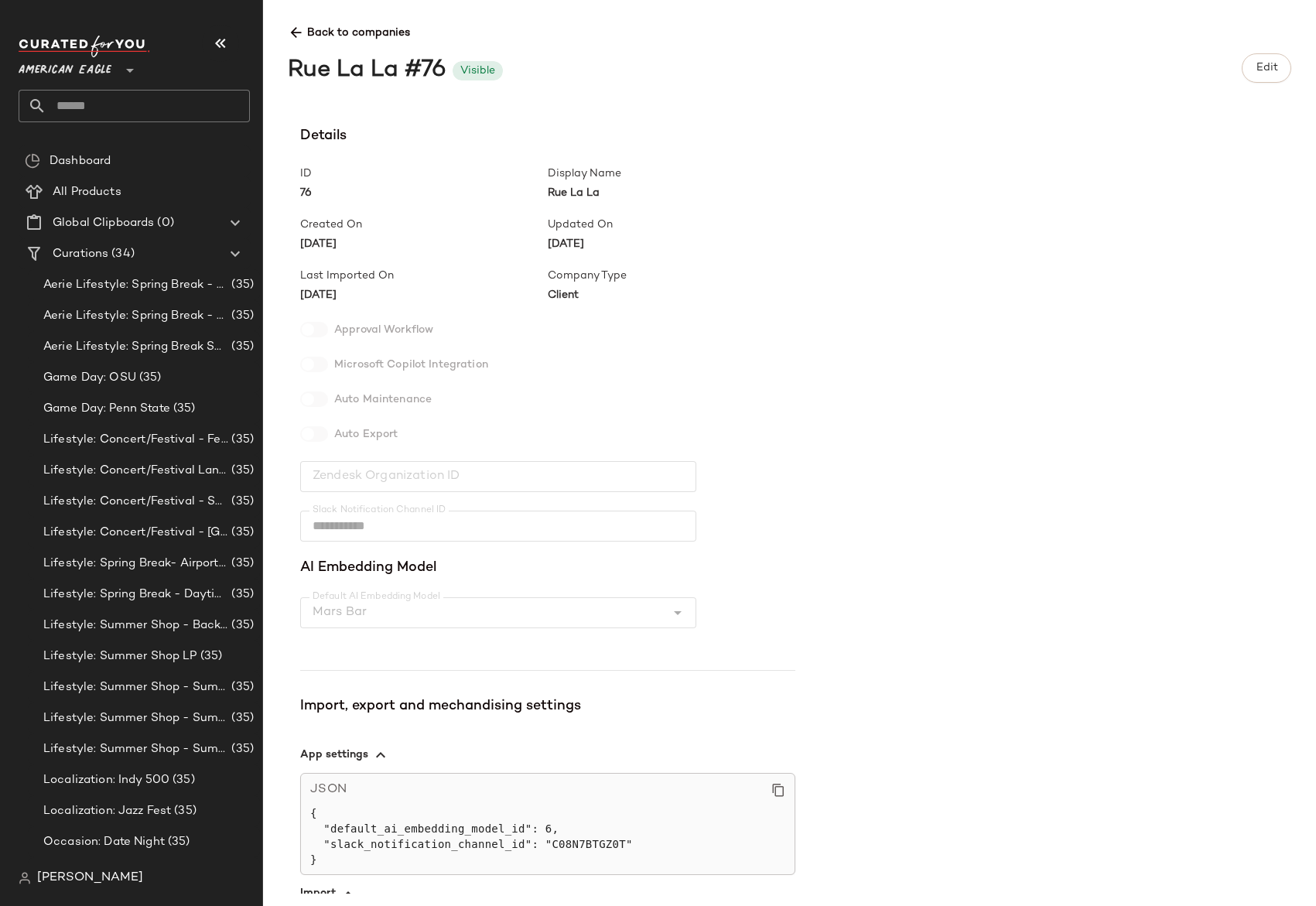
click at [297, 27] on icon at bounding box center [296, 33] width 16 height 16
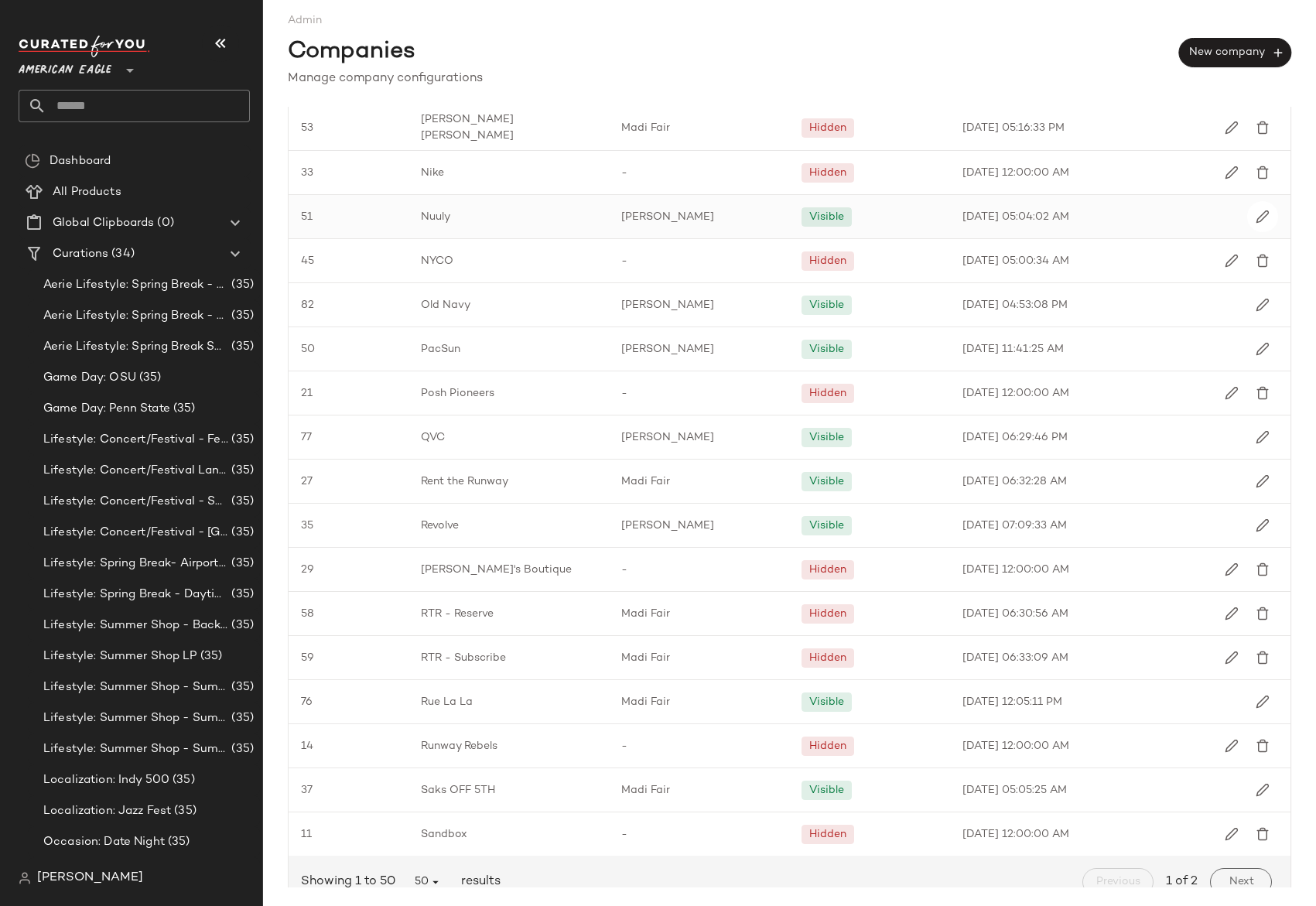
scroll to position [1513, 0]
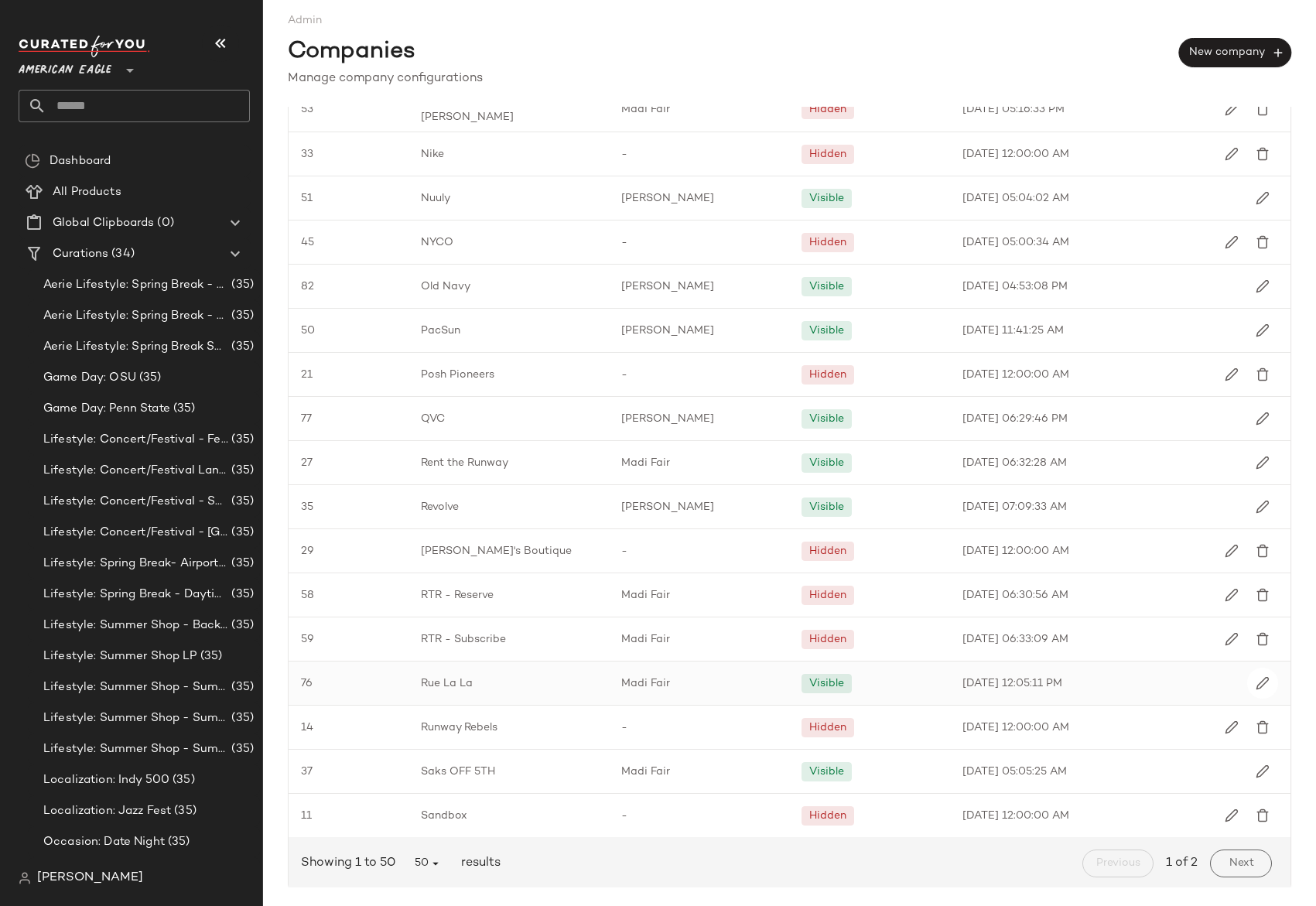
click at [465, 676] on span "Rue La La" at bounding box center [447, 684] width 52 height 16
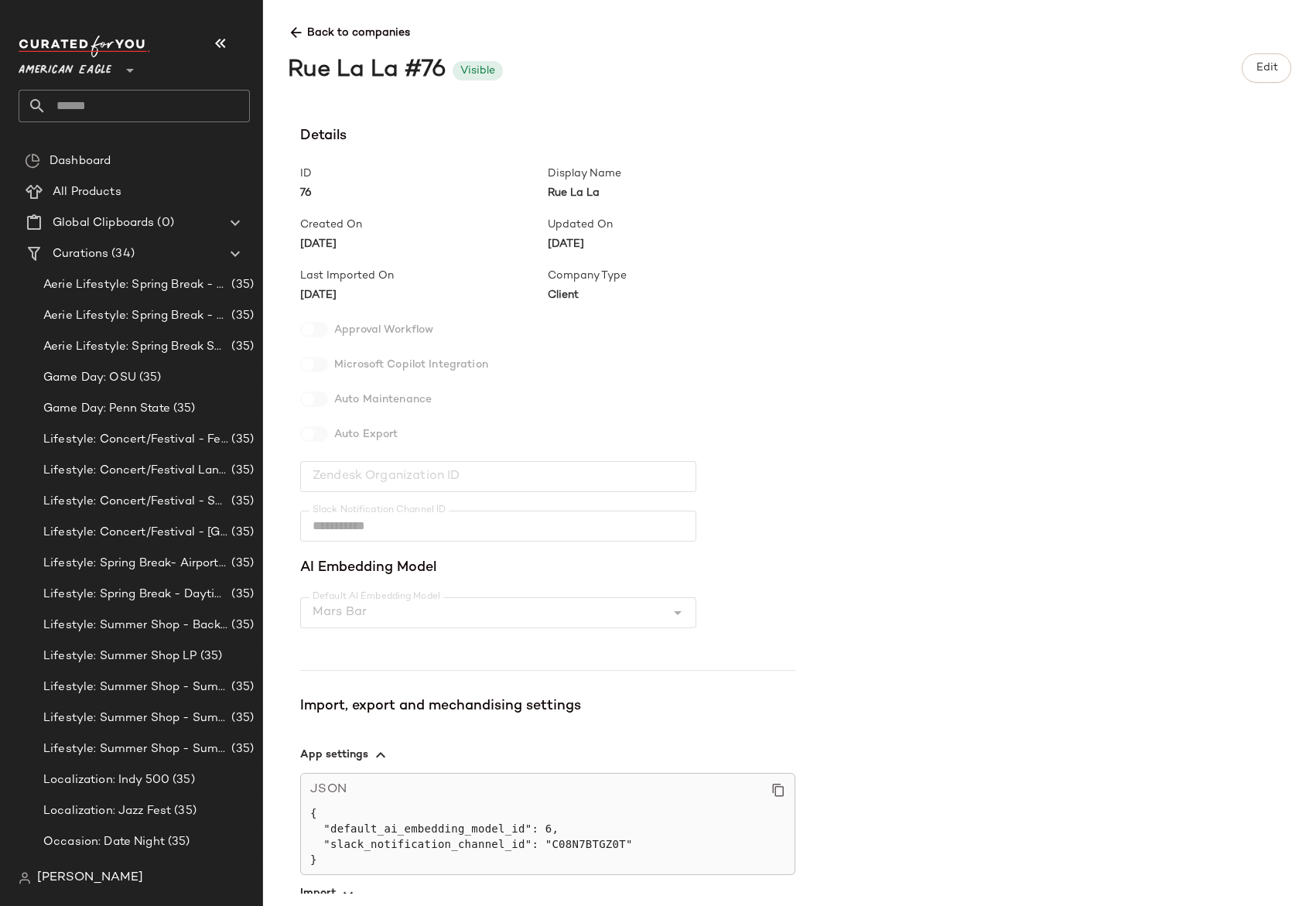
scroll to position [92, 0]
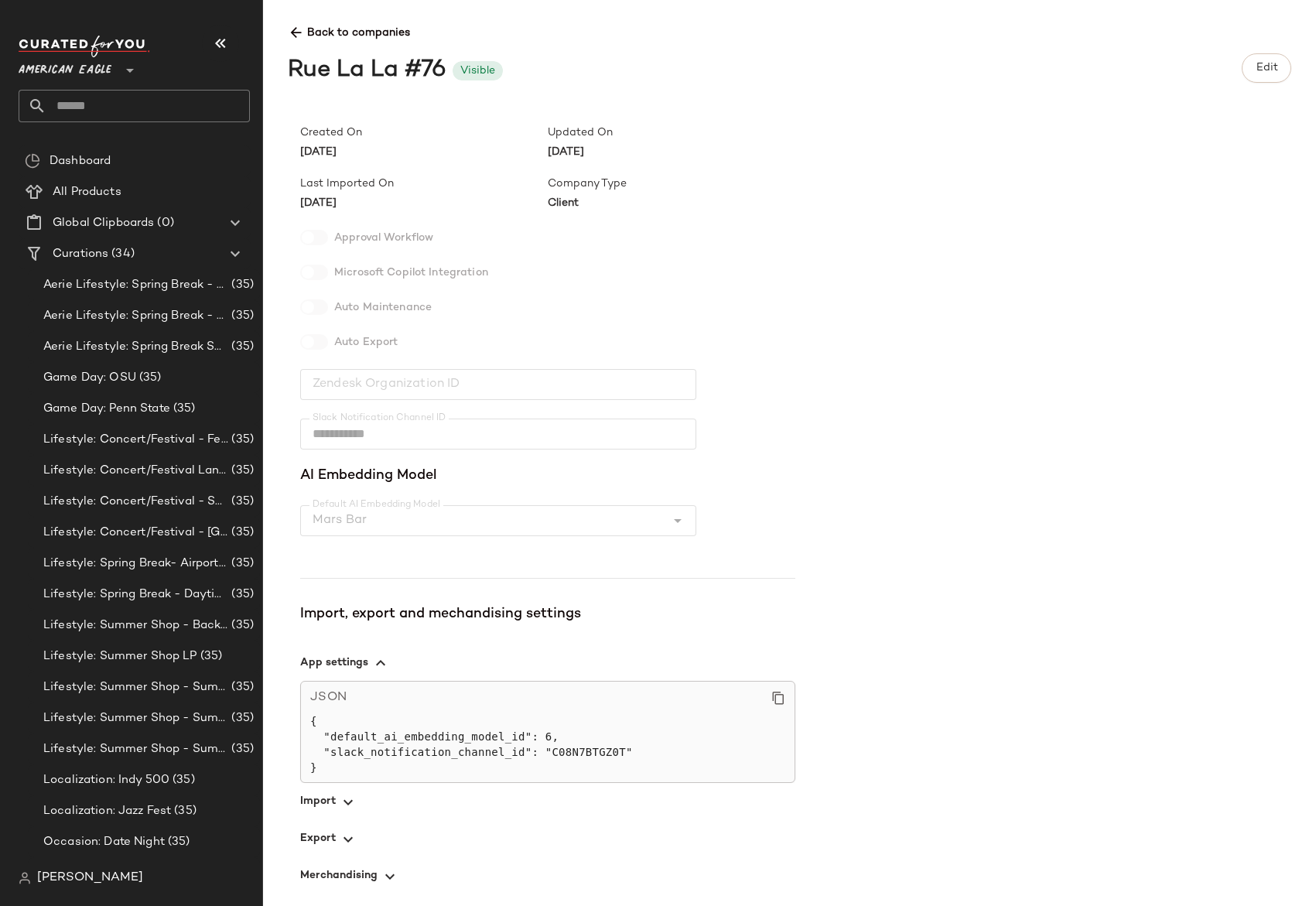
click at [341, 835] on icon "button" at bounding box center [348, 839] width 19 height 19
click at [340, 789] on span "button" at bounding box center [547, 802] width 496 height 37
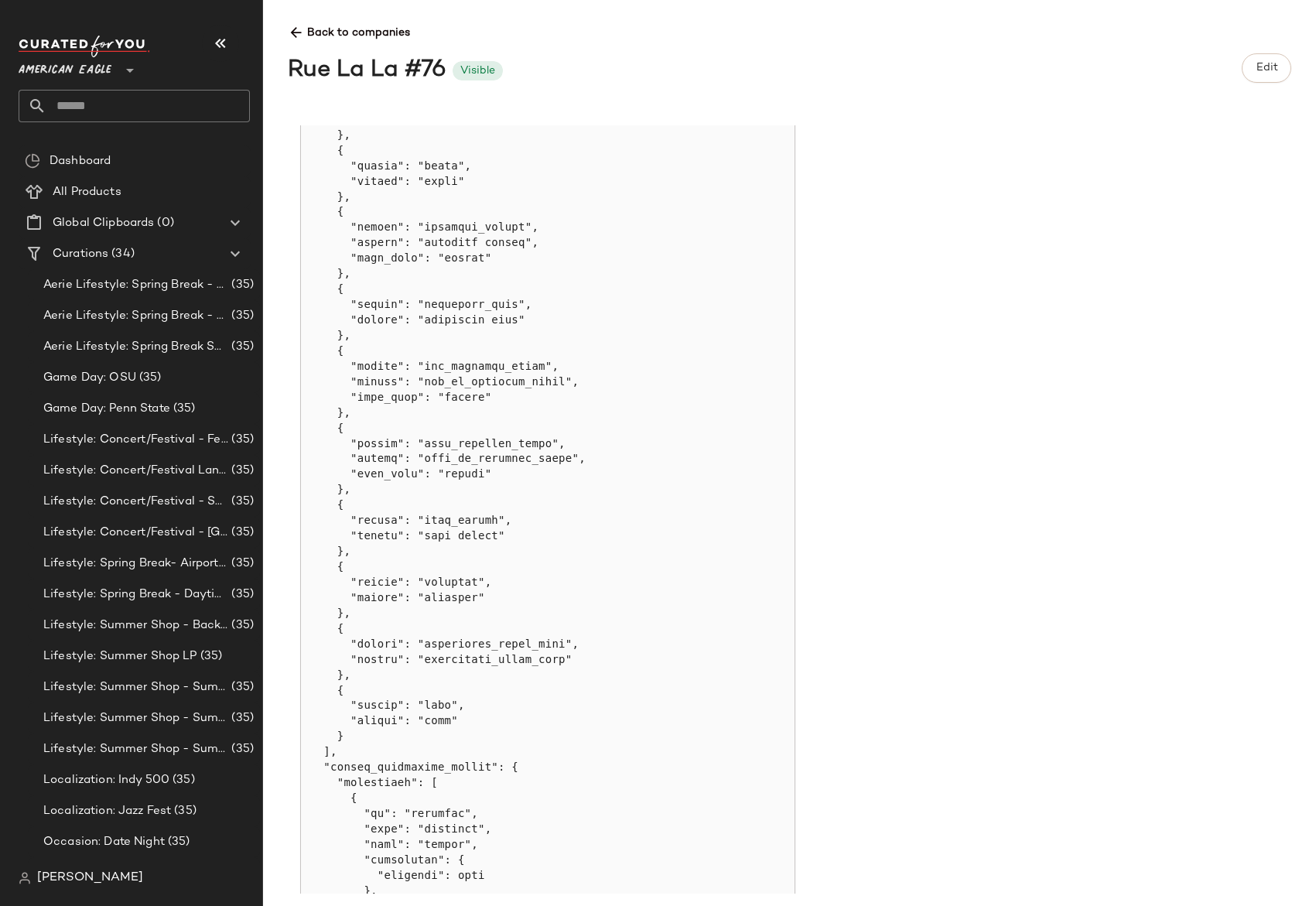
scroll to position [0, 0]
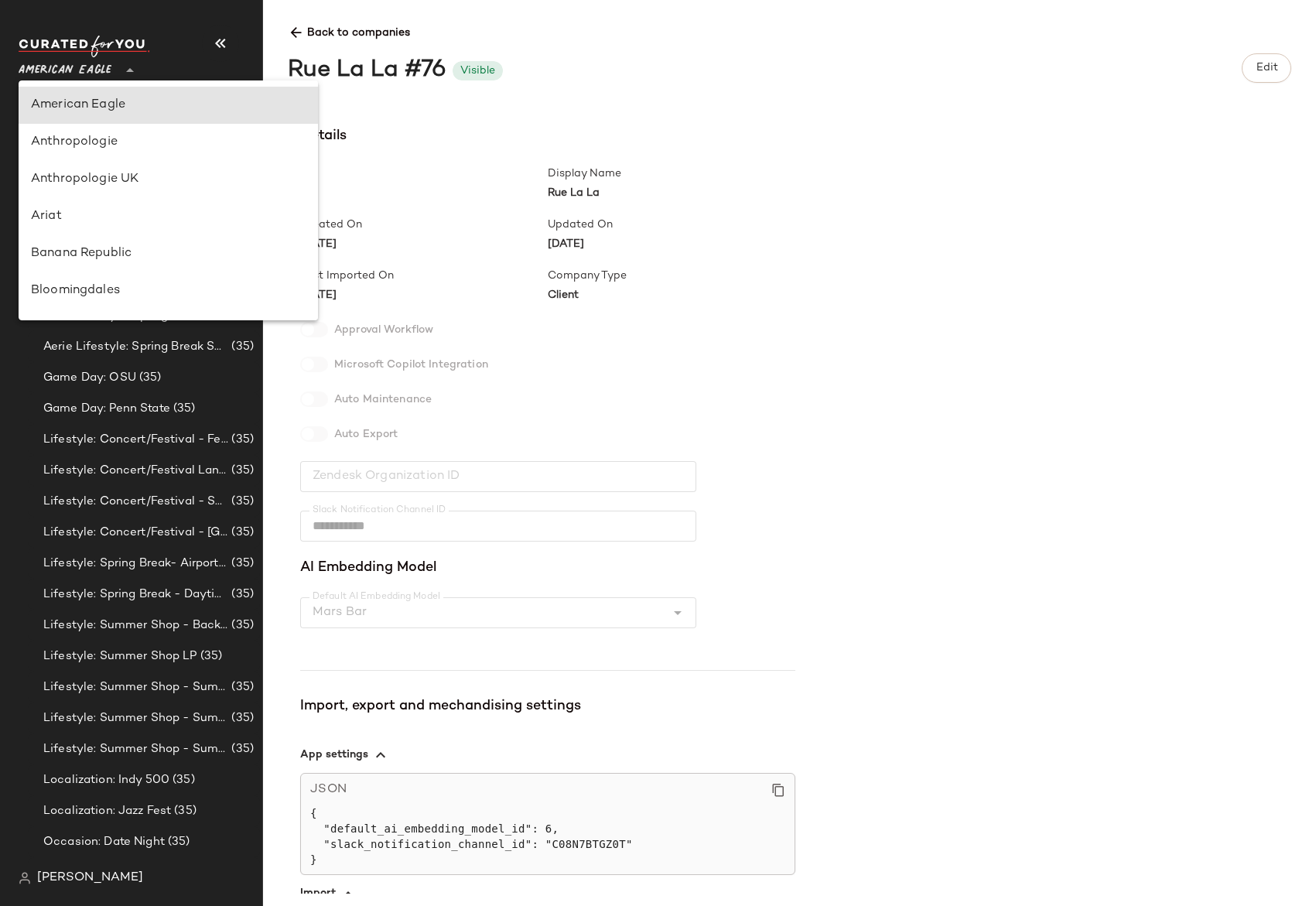
click at [99, 59] on span "American Eagle" at bounding box center [65, 66] width 93 height 27
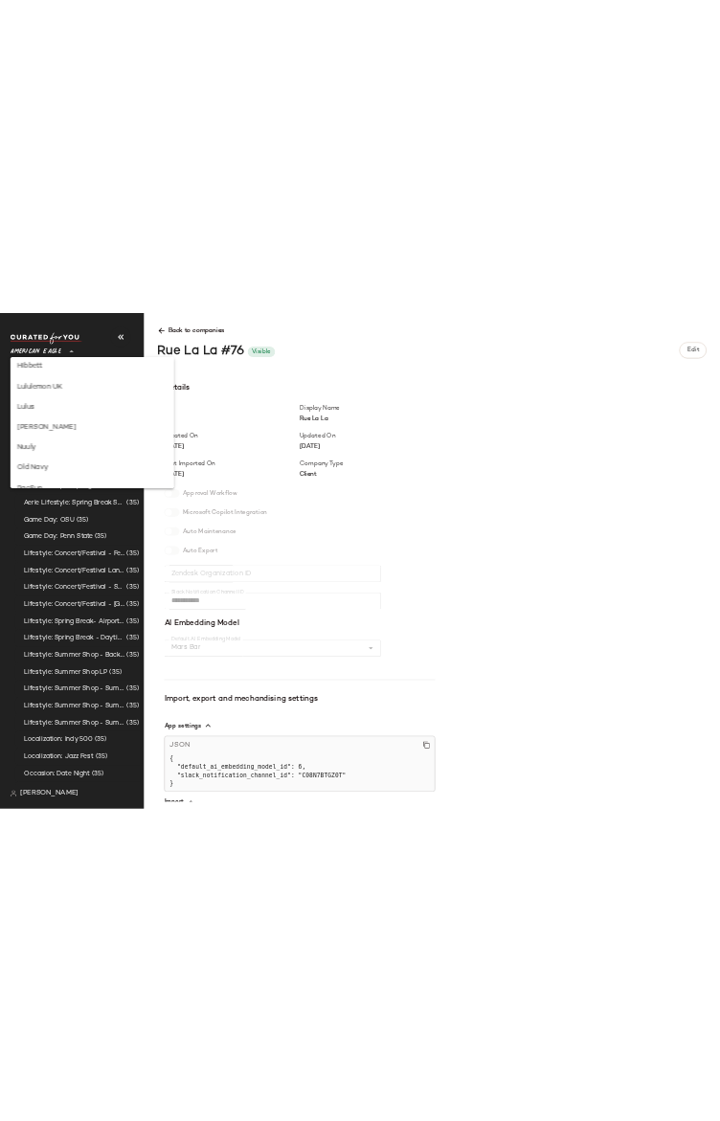
scroll to position [837, 0]
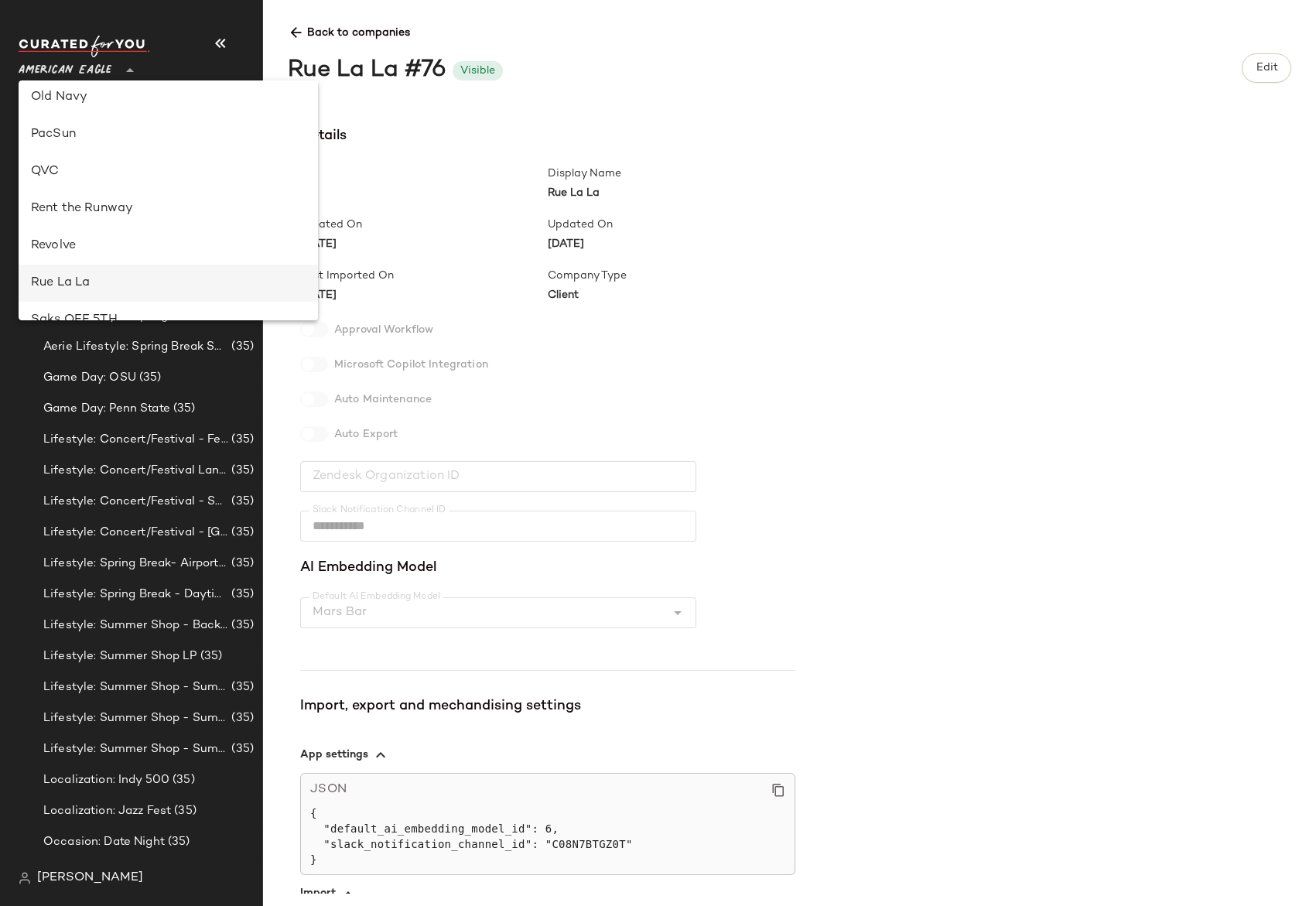
click at [70, 270] on div "Rue La La" at bounding box center [168, 283] width 300 height 37
type input "**"
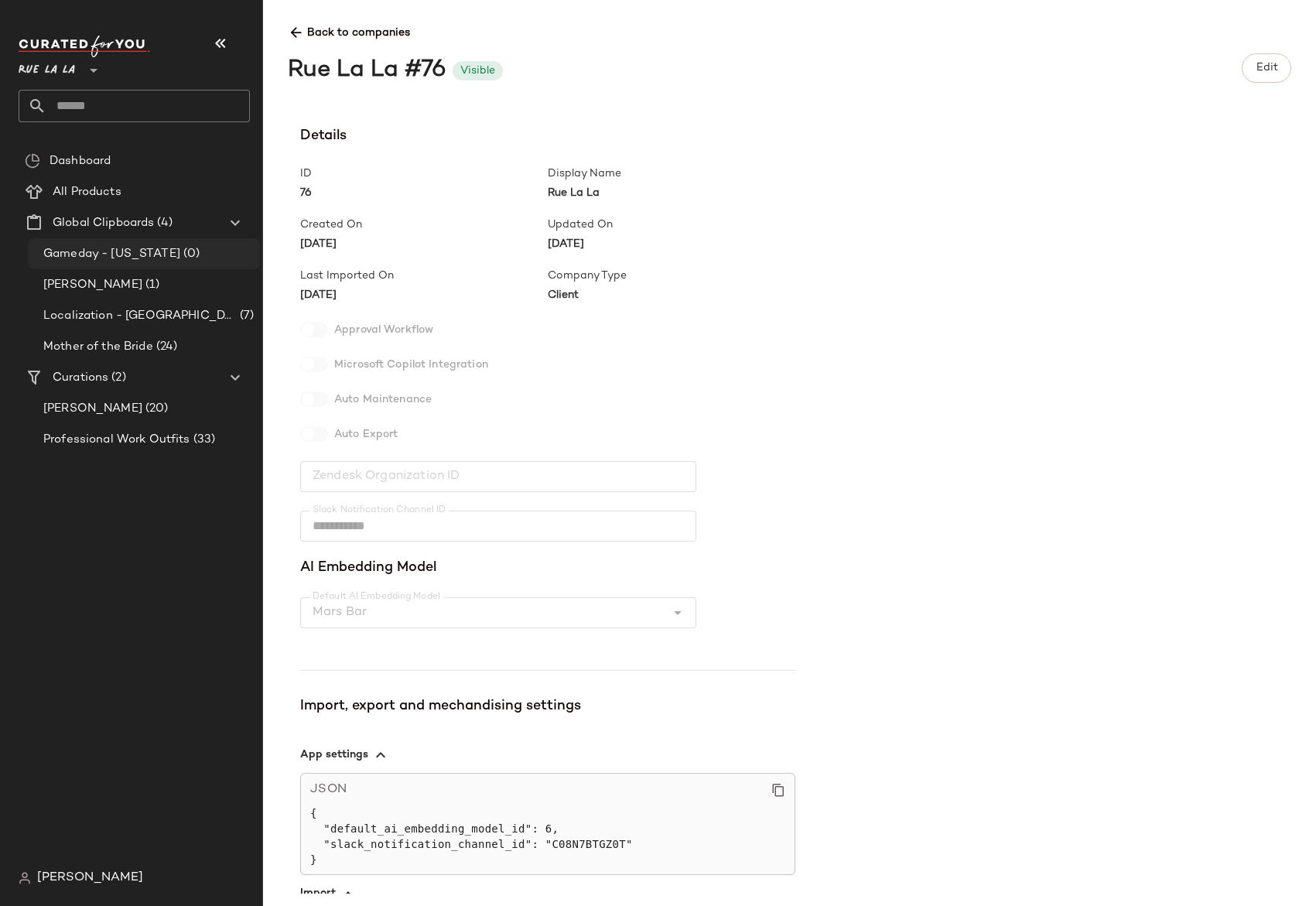
click at [94, 251] on span "Gameday - [US_STATE]" at bounding box center [112, 254] width 137 height 18
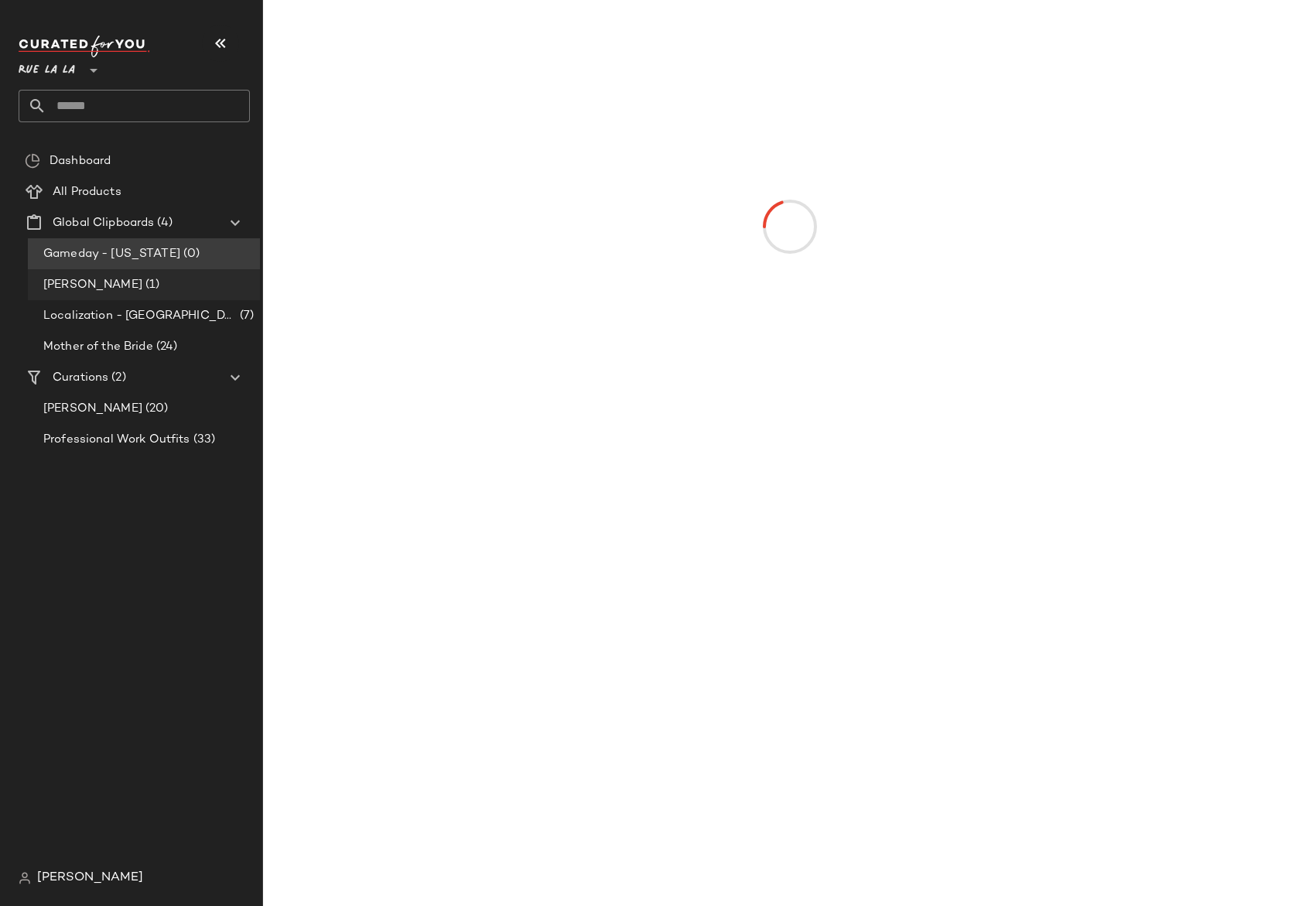
click at [98, 284] on span "[PERSON_NAME]" at bounding box center [93, 285] width 99 height 18
click at [100, 318] on span "Localization - [GEOGRAPHIC_DATA]" at bounding box center [140, 316] width 193 height 18
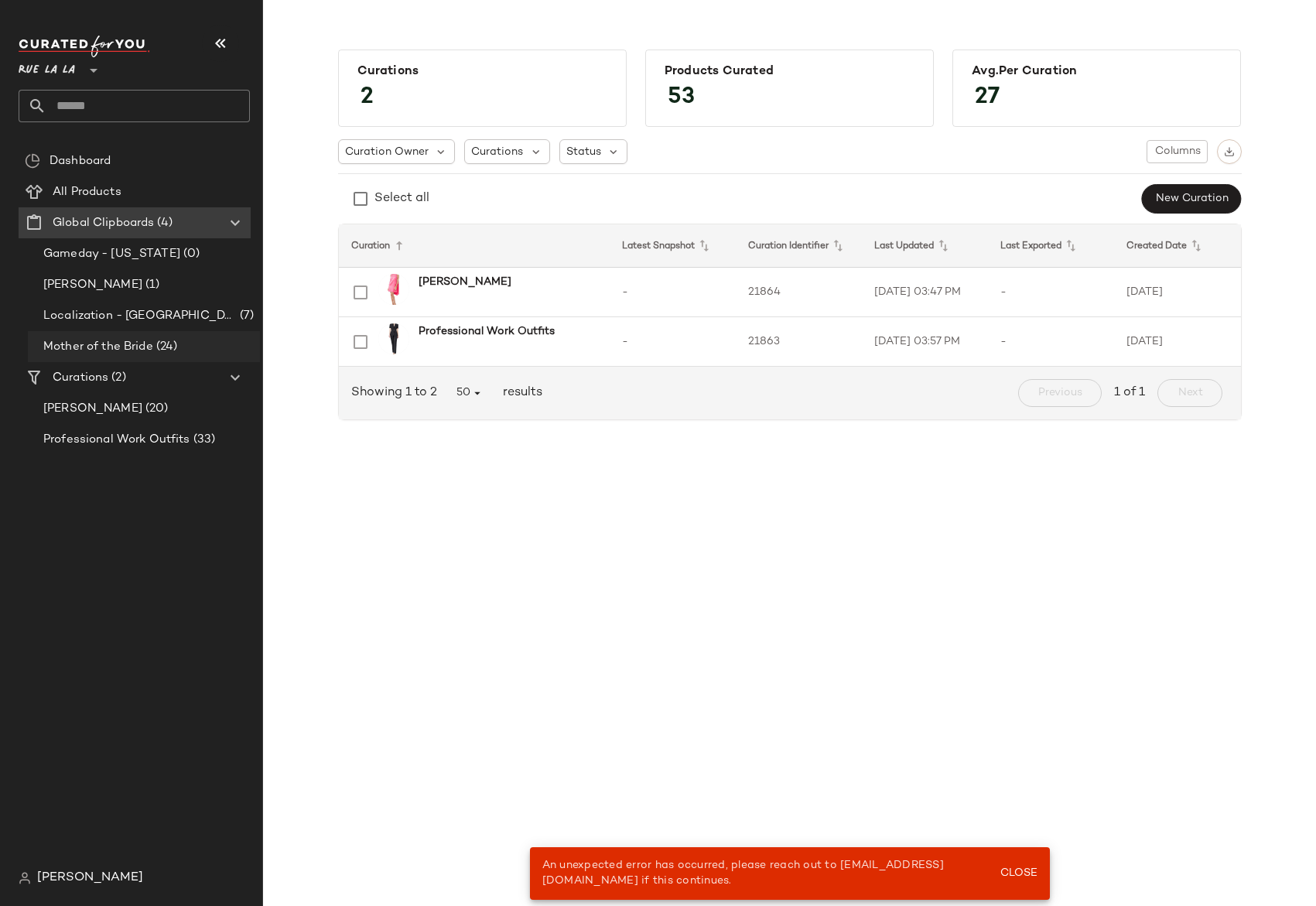
click at [100, 339] on span "Mother of the Bride" at bounding box center [99, 347] width 110 height 18
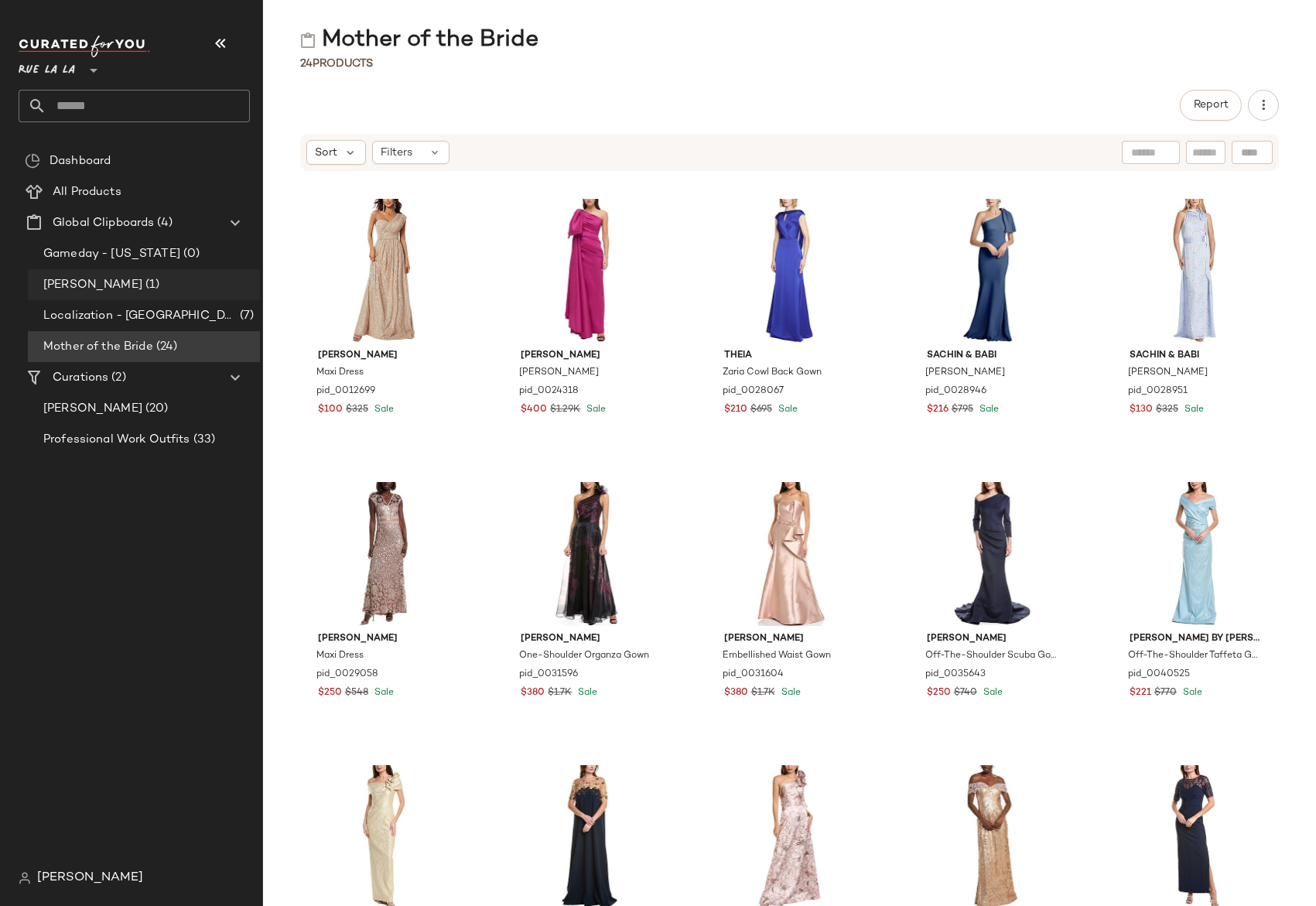
click at [142, 288] on span "(1)" at bounding box center [150, 285] width 17 height 18
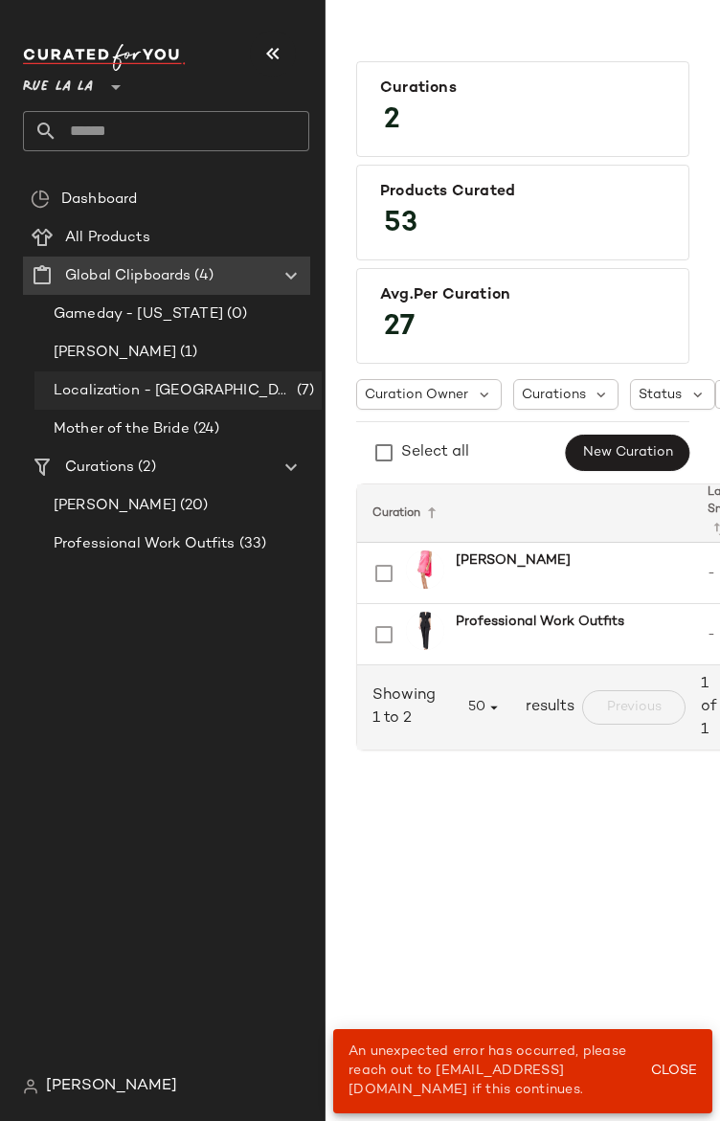
click at [122, 387] on span "Localization - [GEOGRAPHIC_DATA]" at bounding box center [173, 391] width 239 height 22
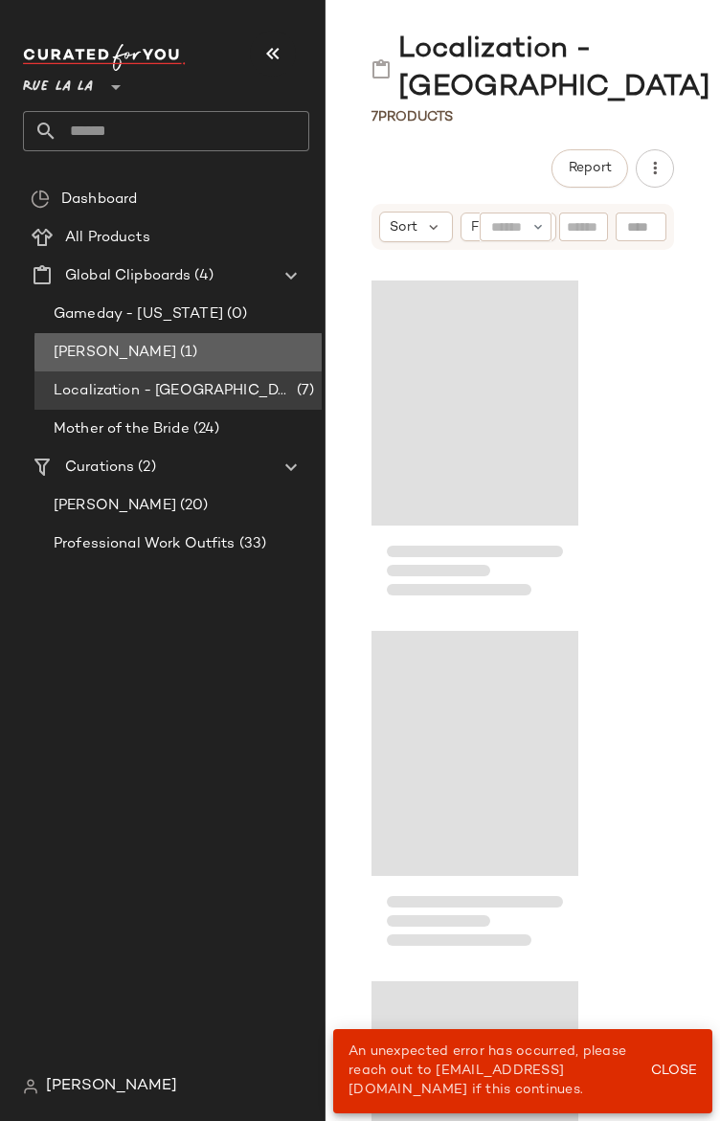
click at [124, 352] on span "[PERSON_NAME]" at bounding box center [115, 353] width 123 height 22
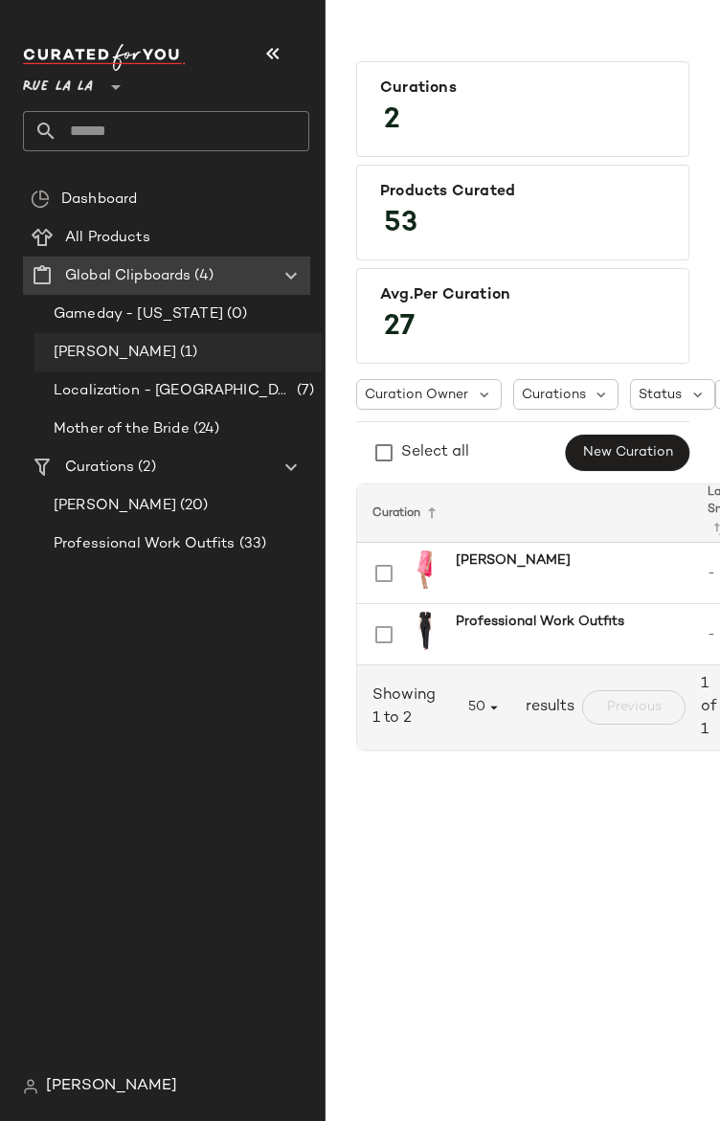
click at [130, 351] on span "[PERSON_NAME]" at bounding box center [115, 353] width 123 height 22
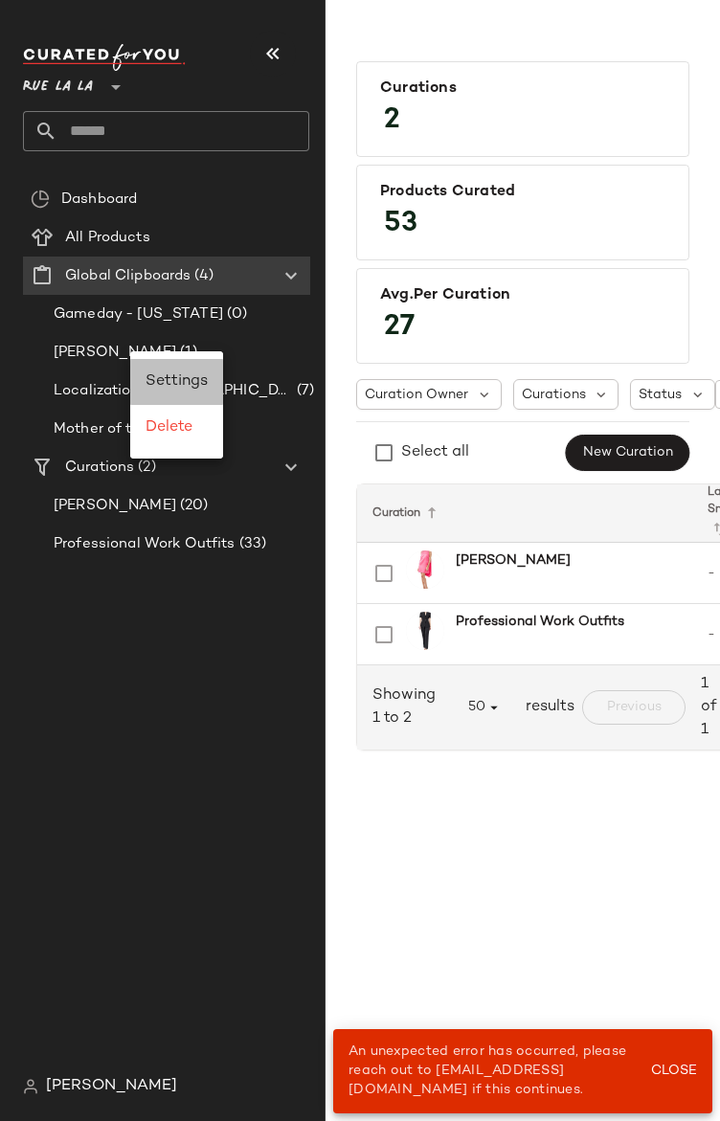
click at [180, 382] on span "Settings" at bounding box center [177, 381] width 62 height 16
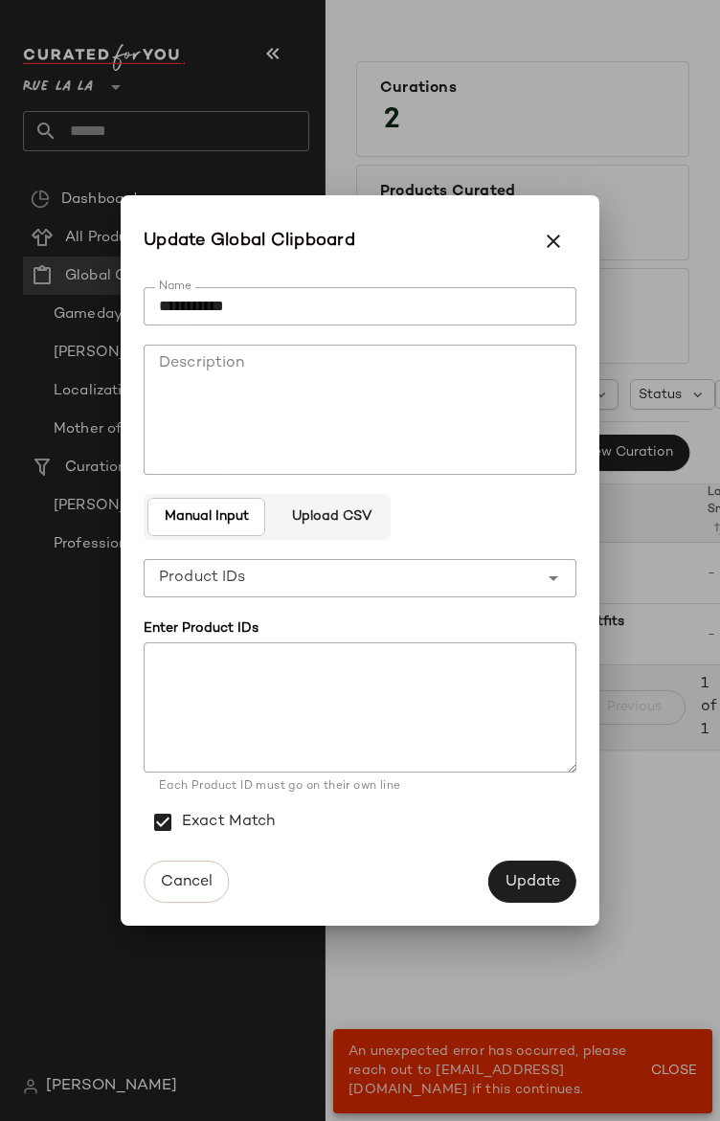
click at [363, 395] on textarea "Description" at bounding box center [360, 410] width 433 height 130
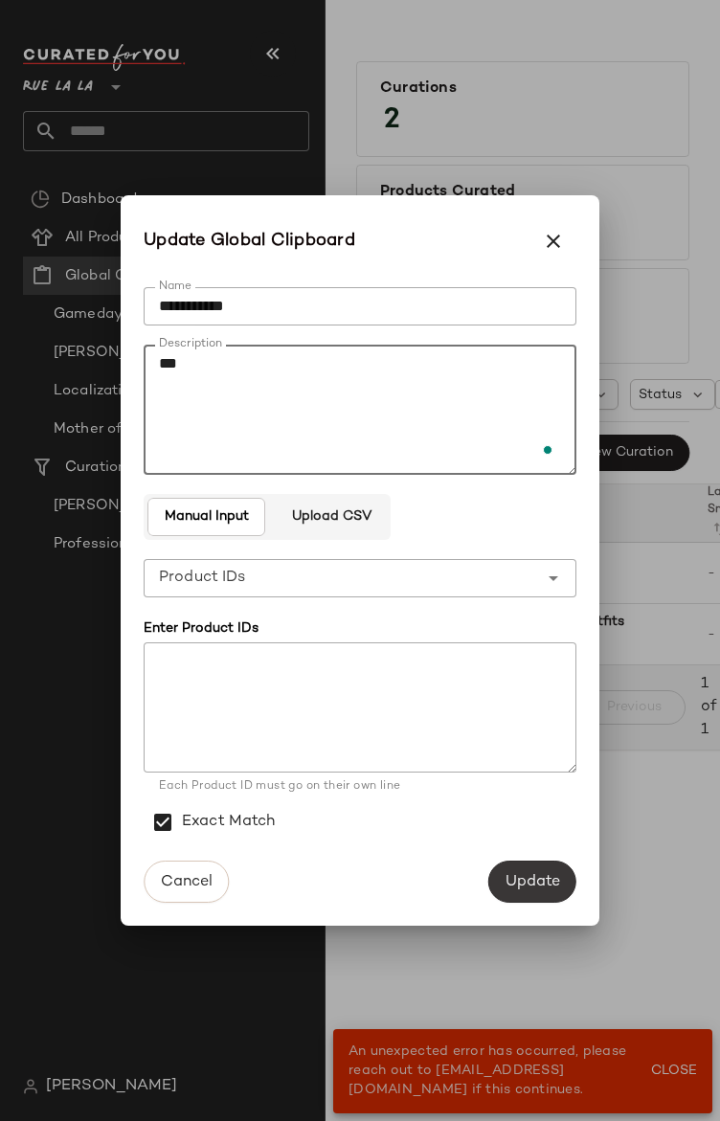
type textarea "***"
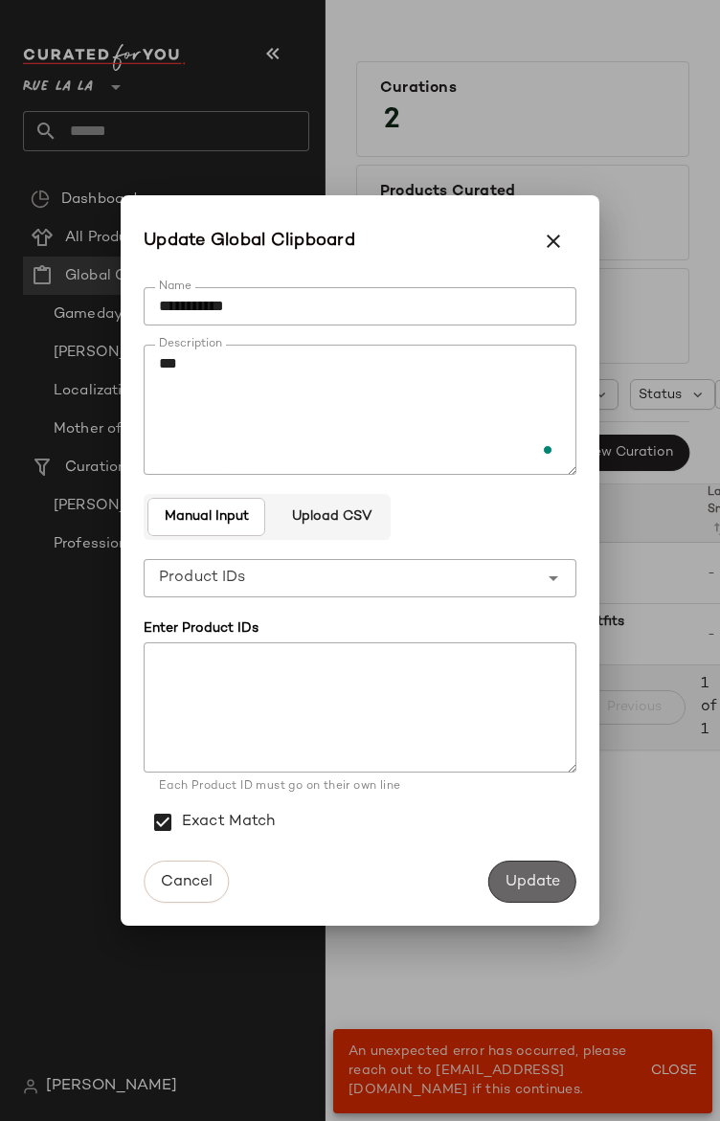
click at [513, 883] on span "Update" at bounding box center [533, 882] width 56 height 18
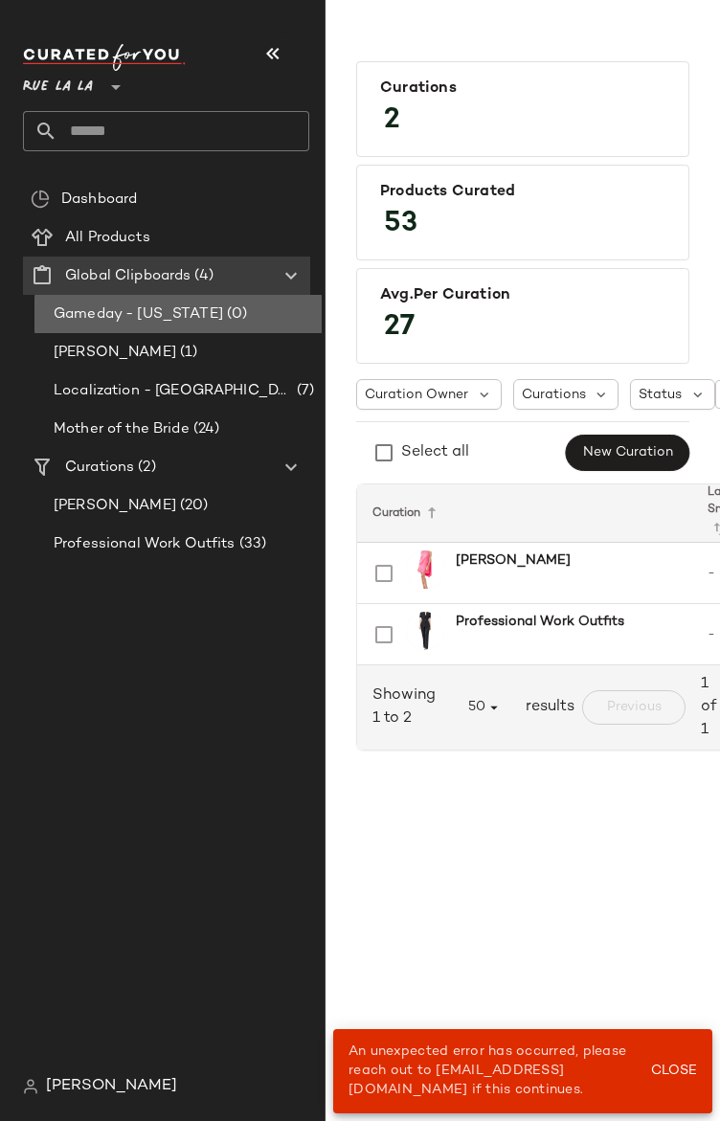
click at [133, 324] on span "Gameday - [US_STATE]" at bounding box center [138, 314] width 169 height 22
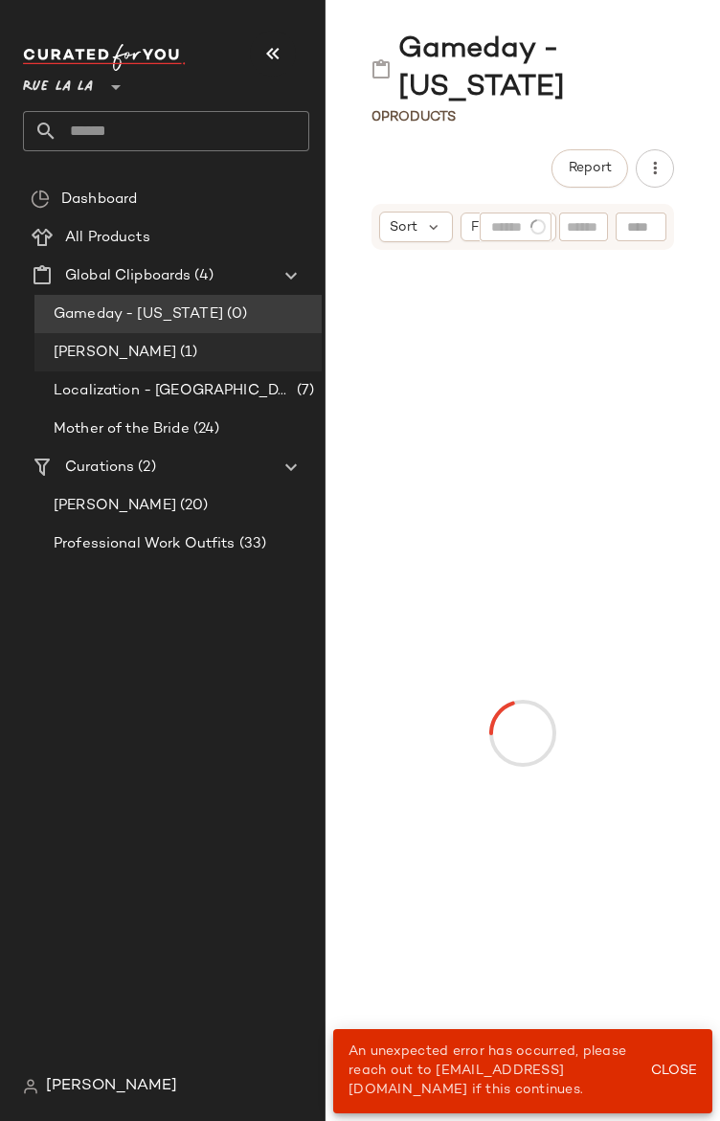
click at [132, 352] on span "[PERSON_NAME]" at bounding box center [115, 353] width 123 height 22
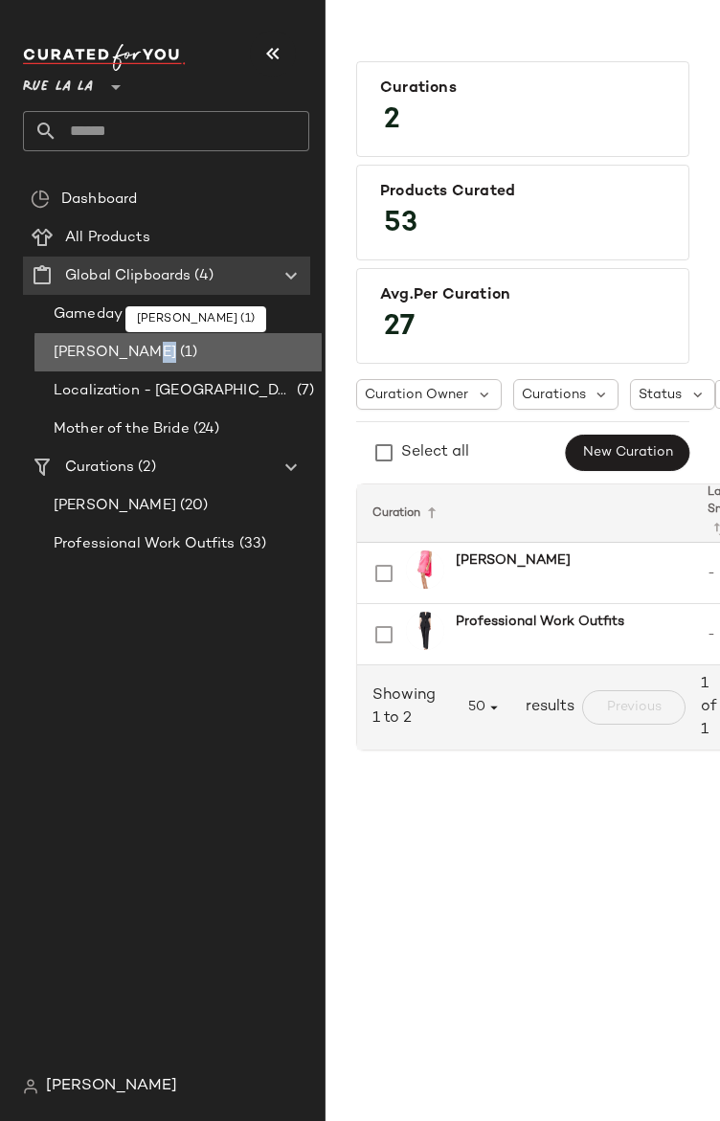
click at [132, 351] on span "[PERSON_NAME]" at bounding box center [115, 353] width 123 height 22
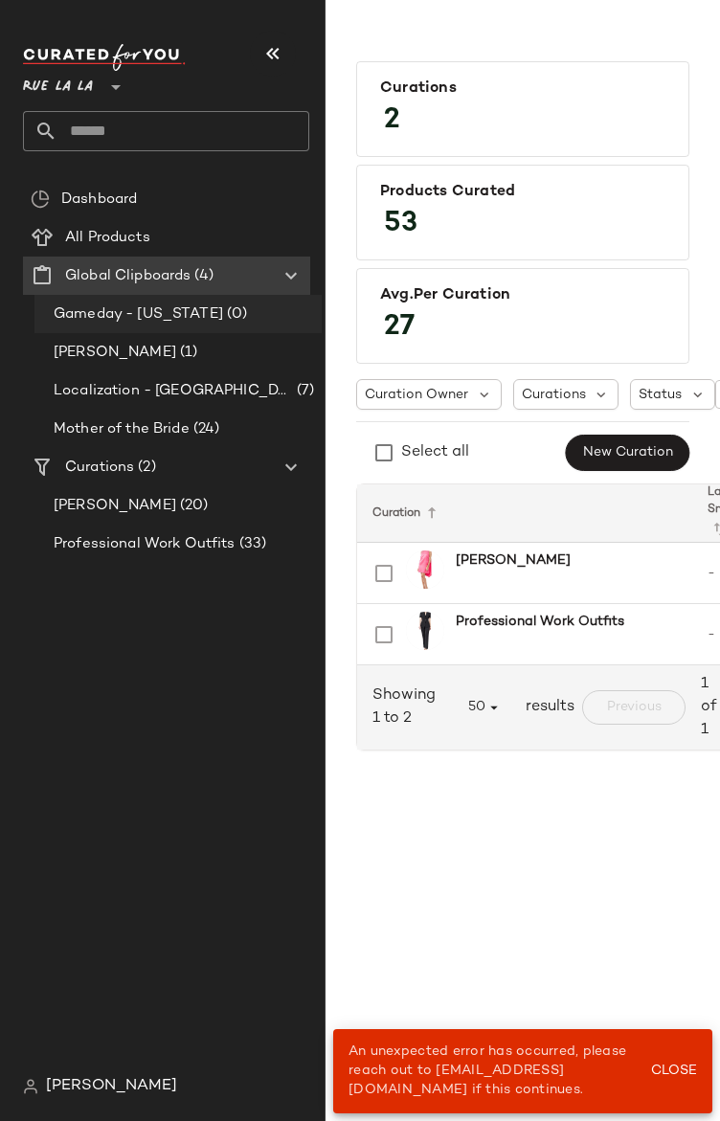
click at [134, 321] on span "Gameday - [US_STATE]" at bounding box center [138, 314] width 169 height 22
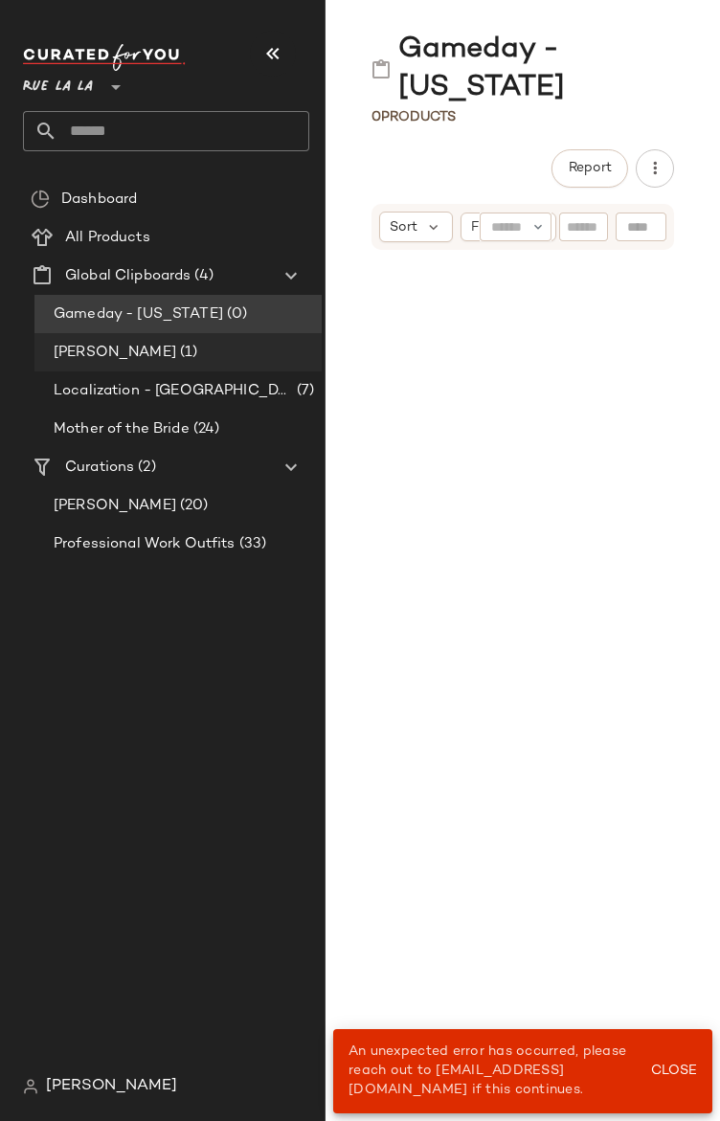
click at [124, 362] on span "[PERSON_NAME]" at bounding box center [115, 353] width 123 height 22
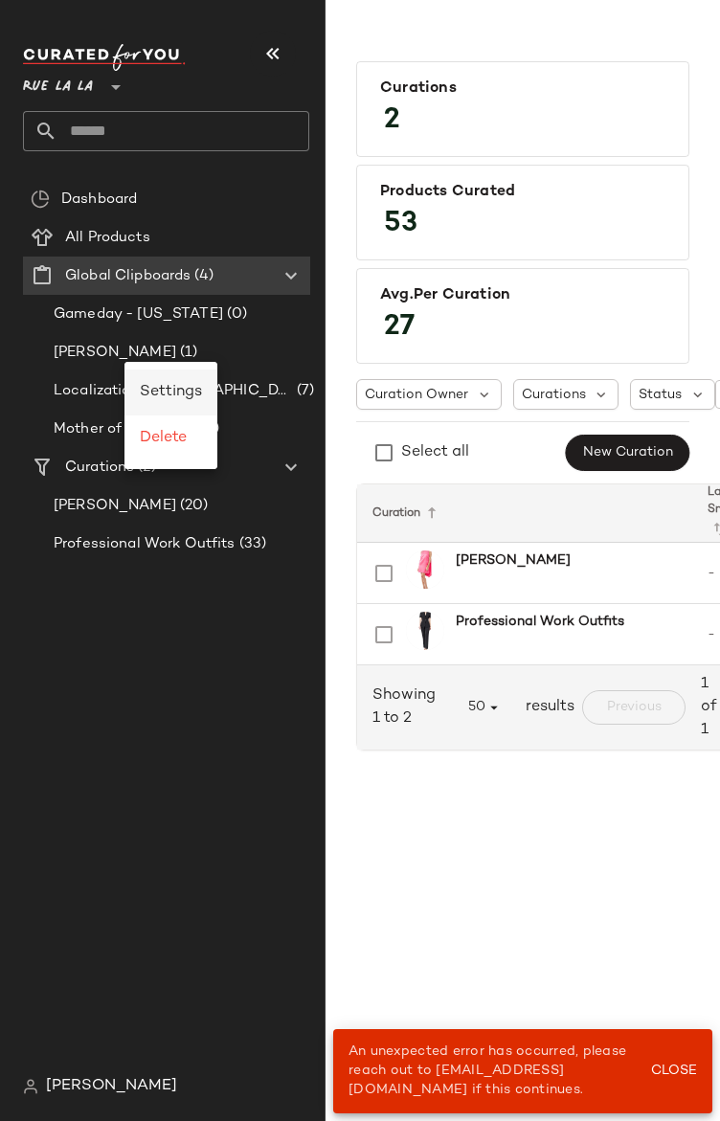
click at [157, 394] on span "Settings" at bounding box center [171, 392] width 62 height 16
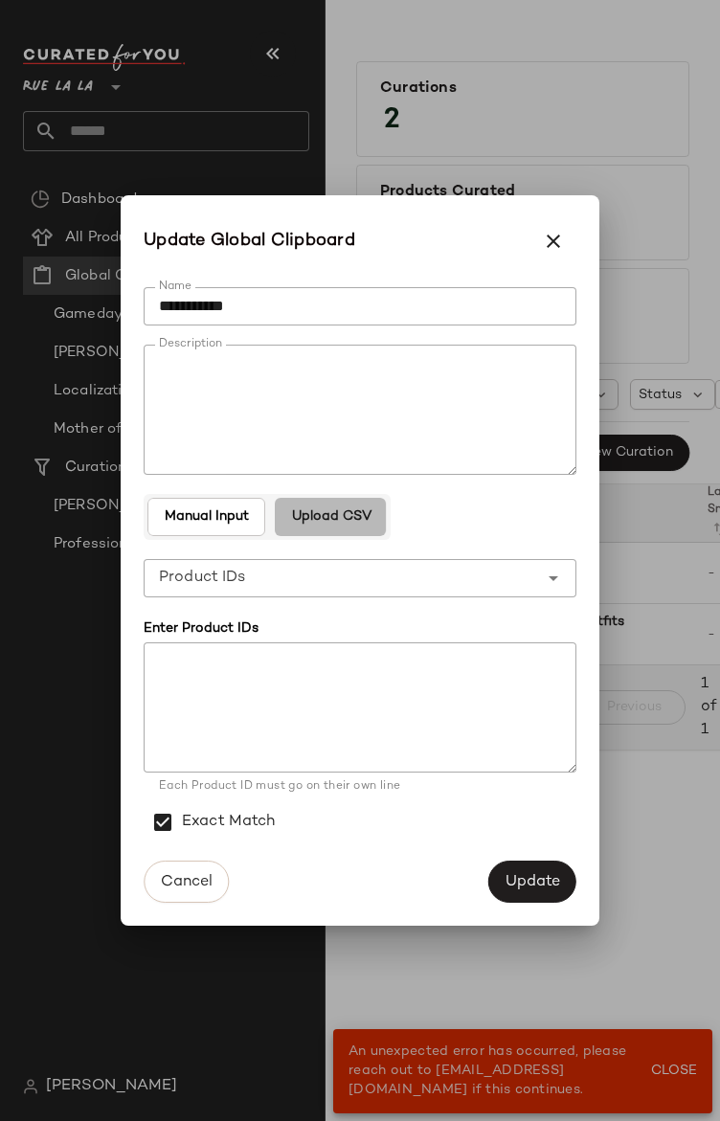
click at [335, 501] on button "Upload CSV" at bounding box center [330, 517] width 111 height 38
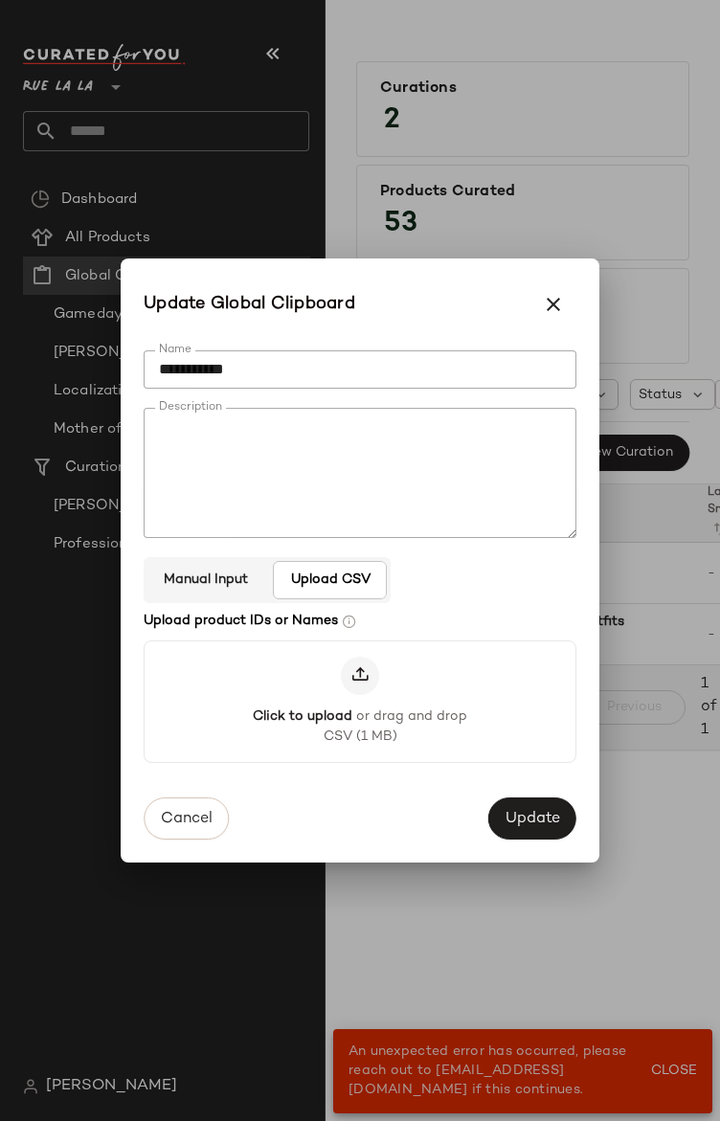
click at [203, 509] on textarea "Description" at bounding box center [360, 473] width 433 height 130
click at [200, 580] on span "Manual Input" at bounding box center [205, 580] width 85 height 15
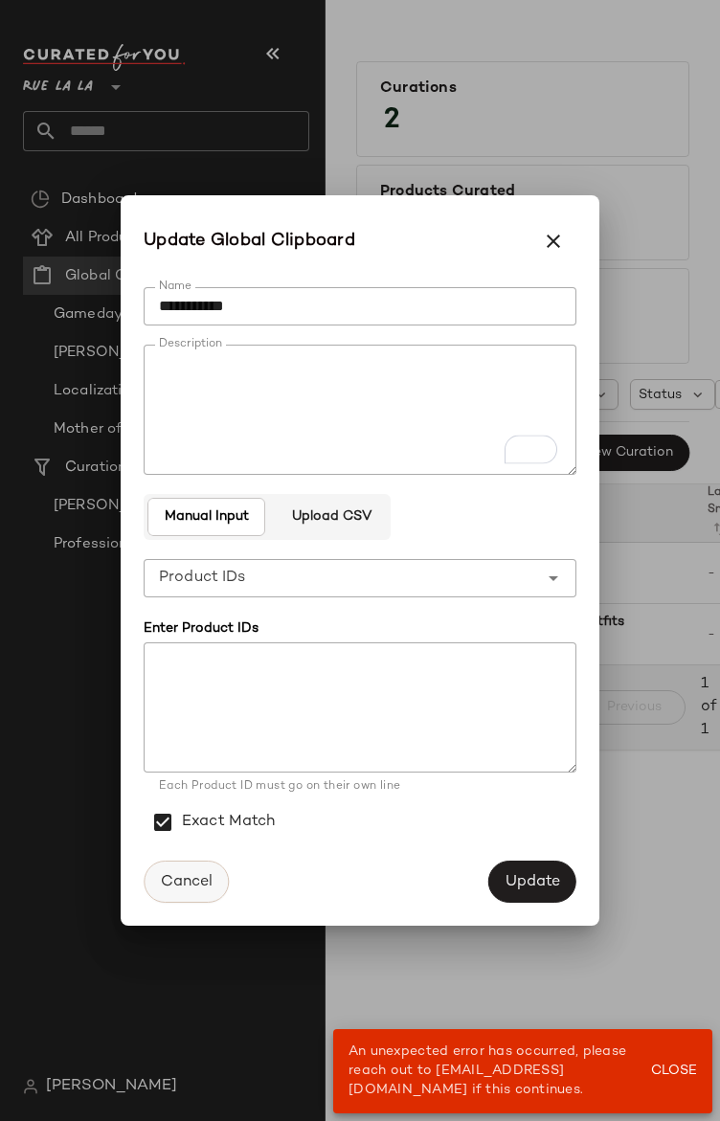
click at [205, 881] on span "Cancel" at bounding box center [186, 882] width 53 height 18
